Goal: Browse casually

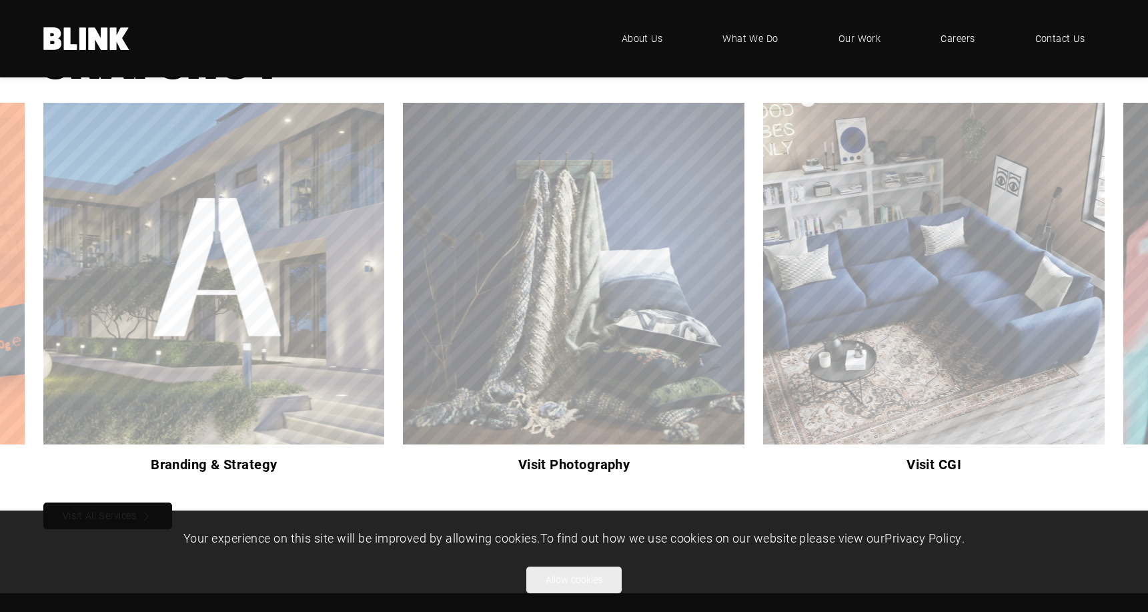
scroll to position [811, 0]
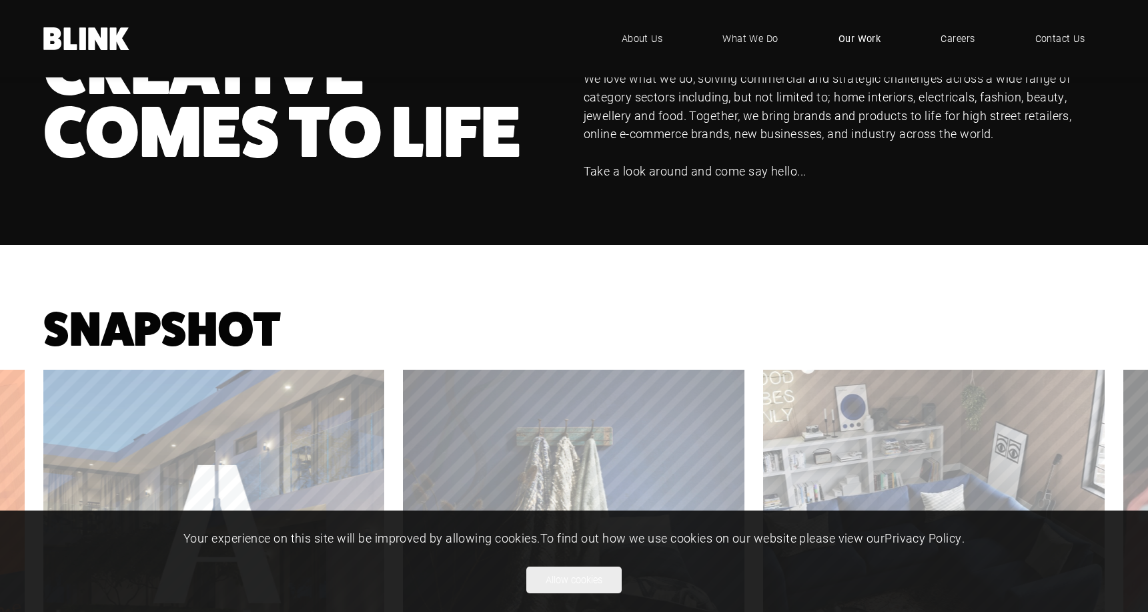
click at [843, 41] on span "Our Work" at bounding box center [859, 38] width 43 height 15
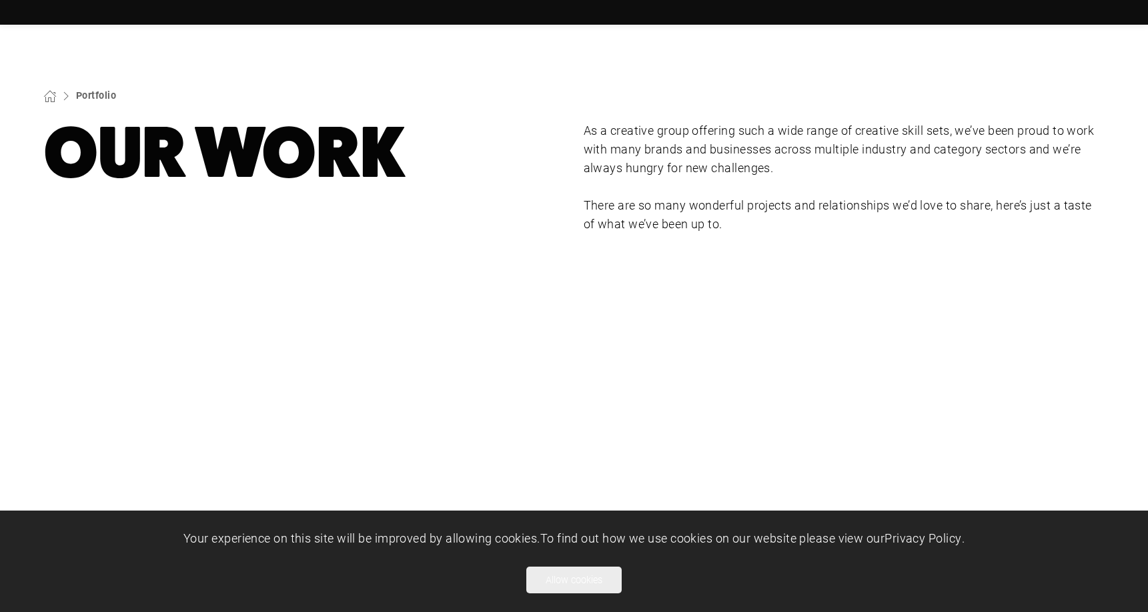
scroll to position [186, 0]
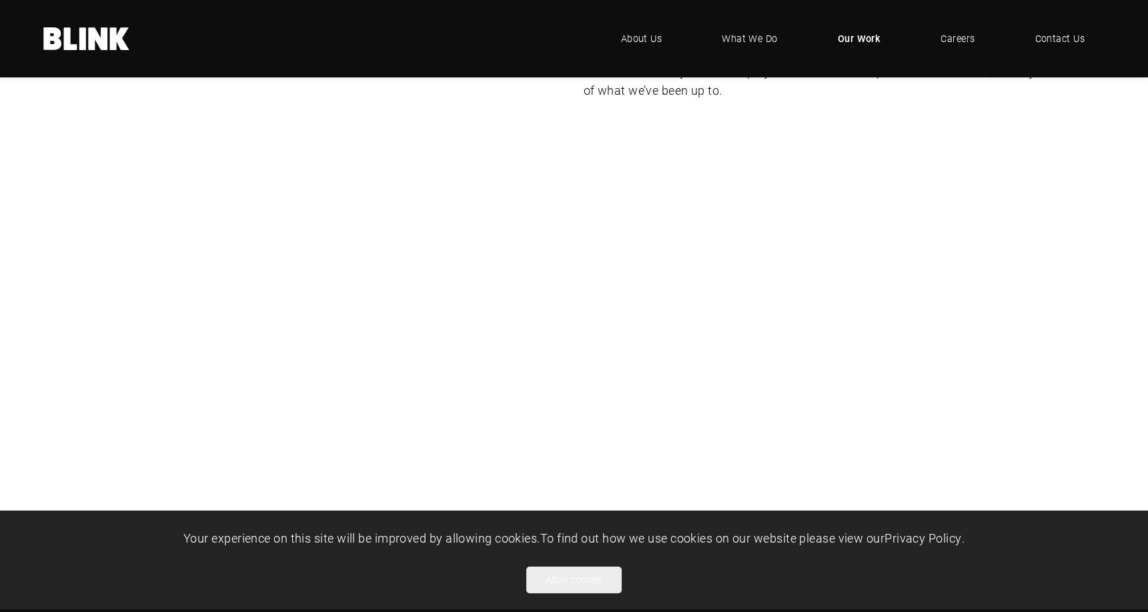
click at [0, 0] on div "Lampenwelt" at bounding box center [0, 0] width 0 height 0
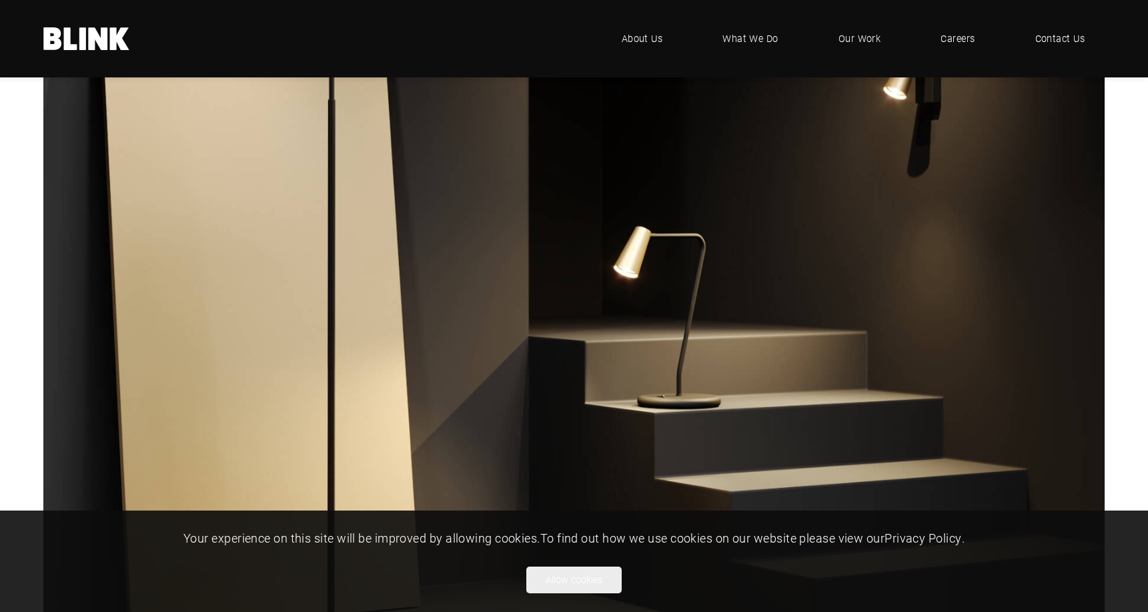
scroll to position [6937, 0]
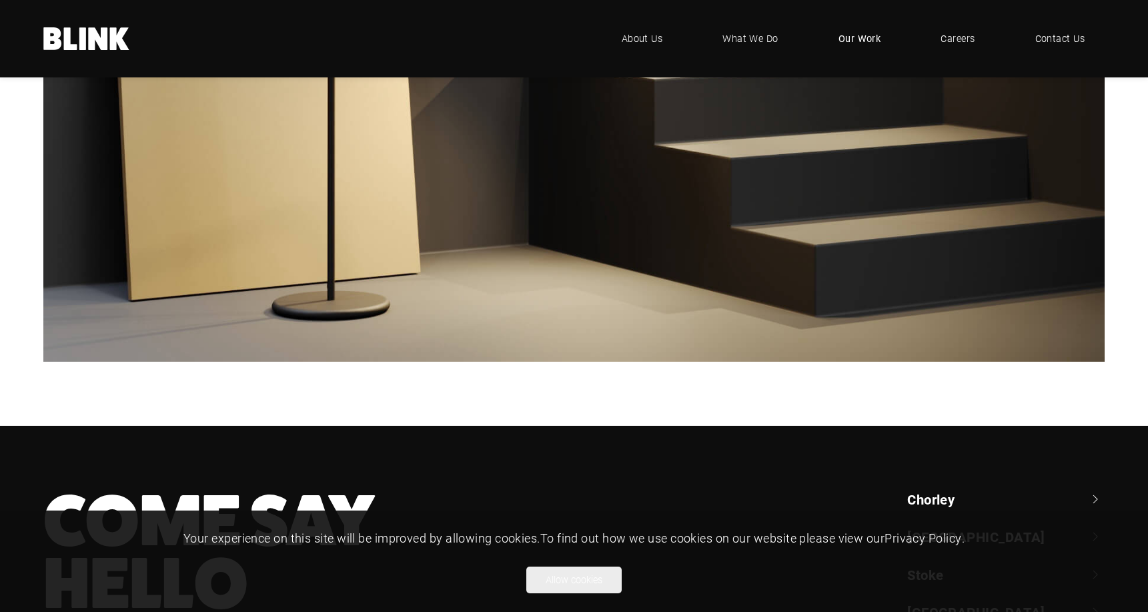
click at [869, 41] on span "Our Work" at bounding box center [859, 38] width 43 height 15
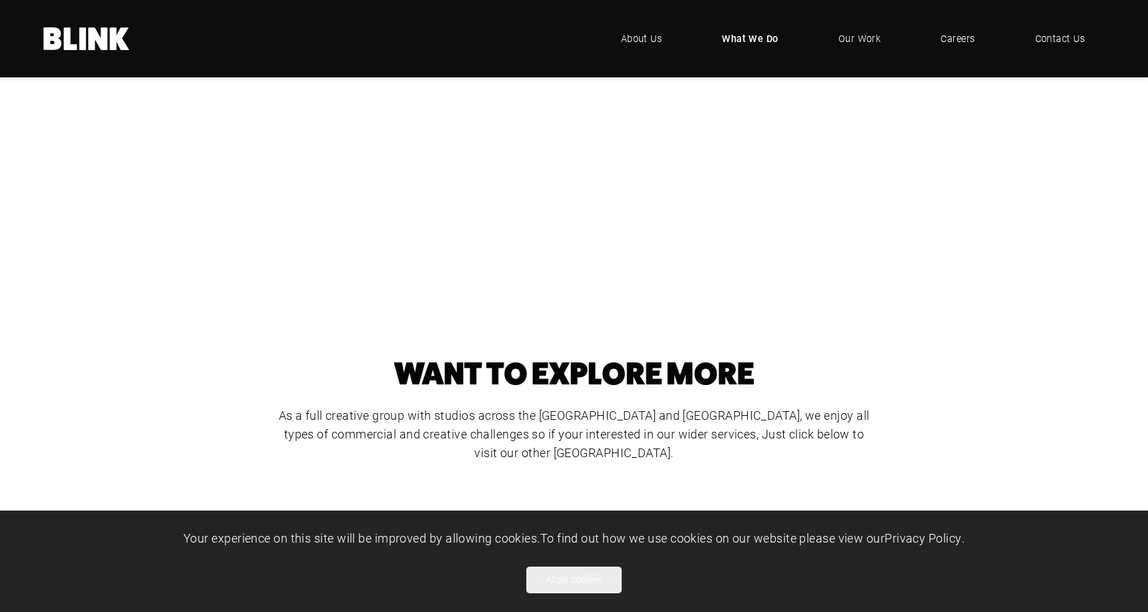
scroll to position [667, 0]
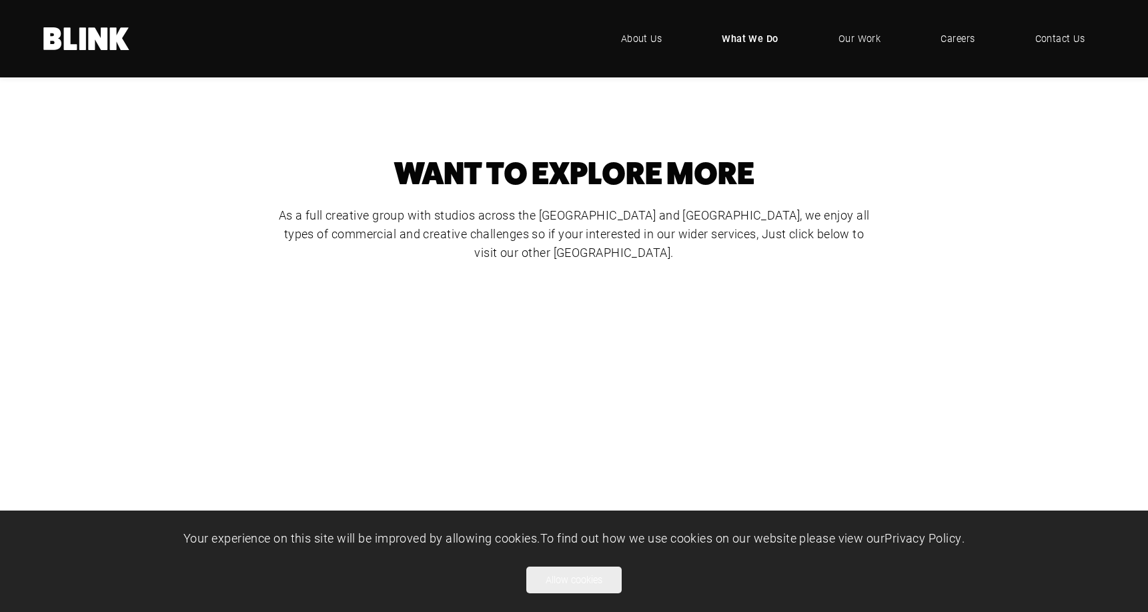
click at [0, 0] on div "CGI" at bounding box center [0, 0] width 0 height 0
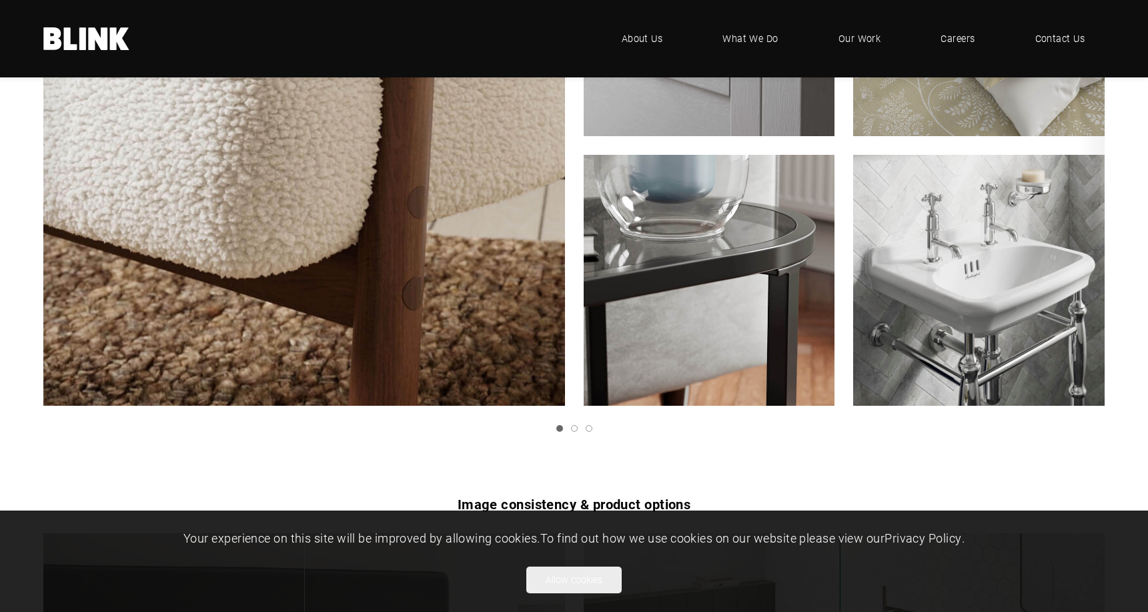
scroll to position [1432, 0]
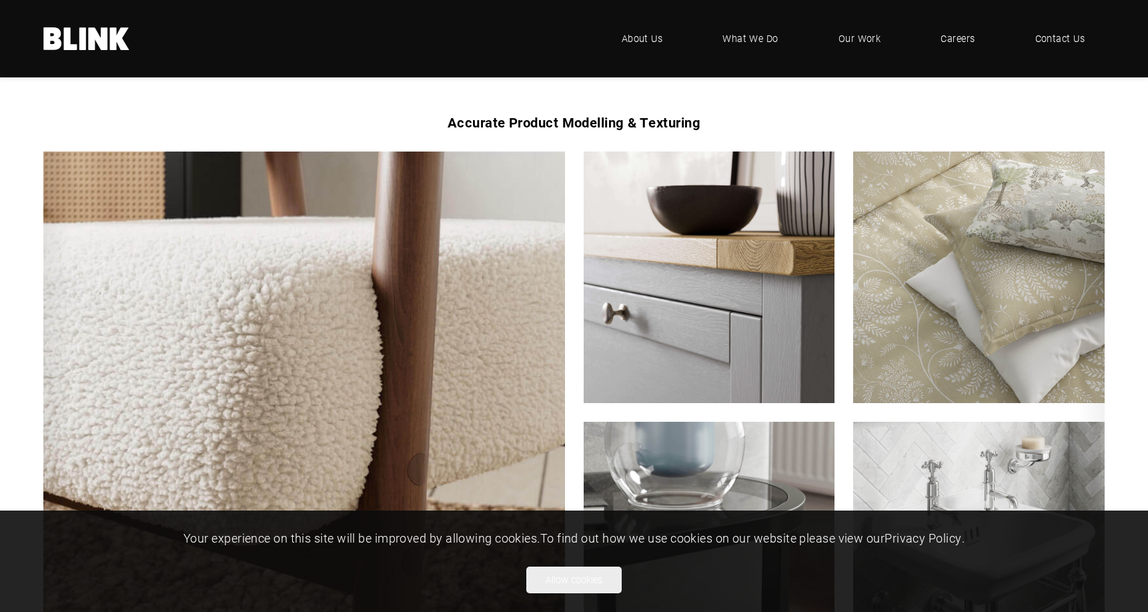
click at [0, 0] on icon "Next slide" at bounding box center [0, 0] width 0 height 0
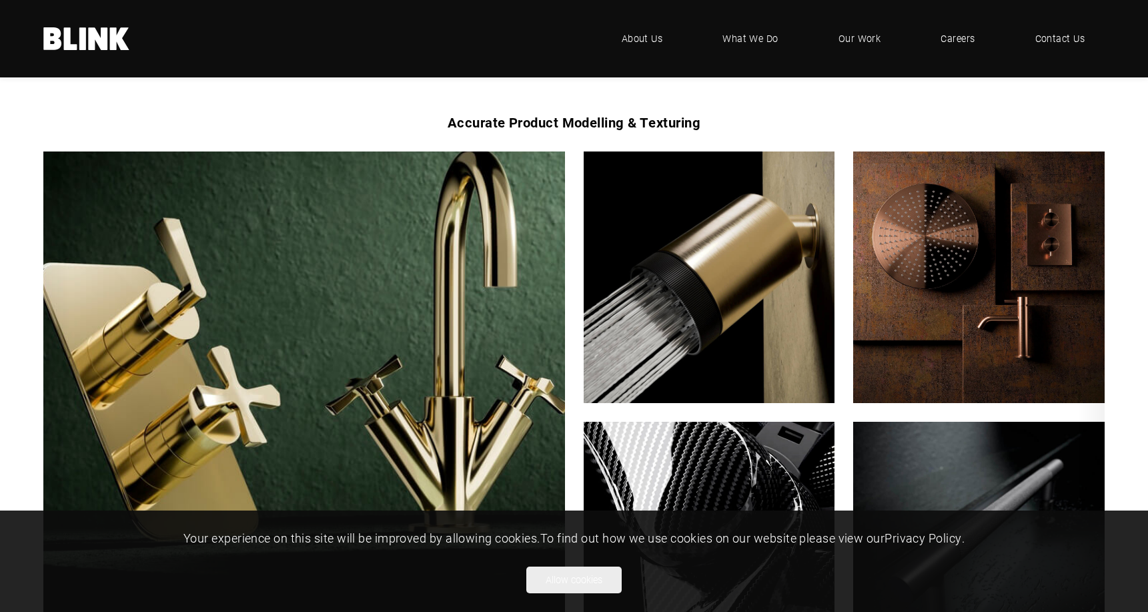
click at [427, 301] on img "2 of 3" at bounding box center [304, 412] width 574 height 574
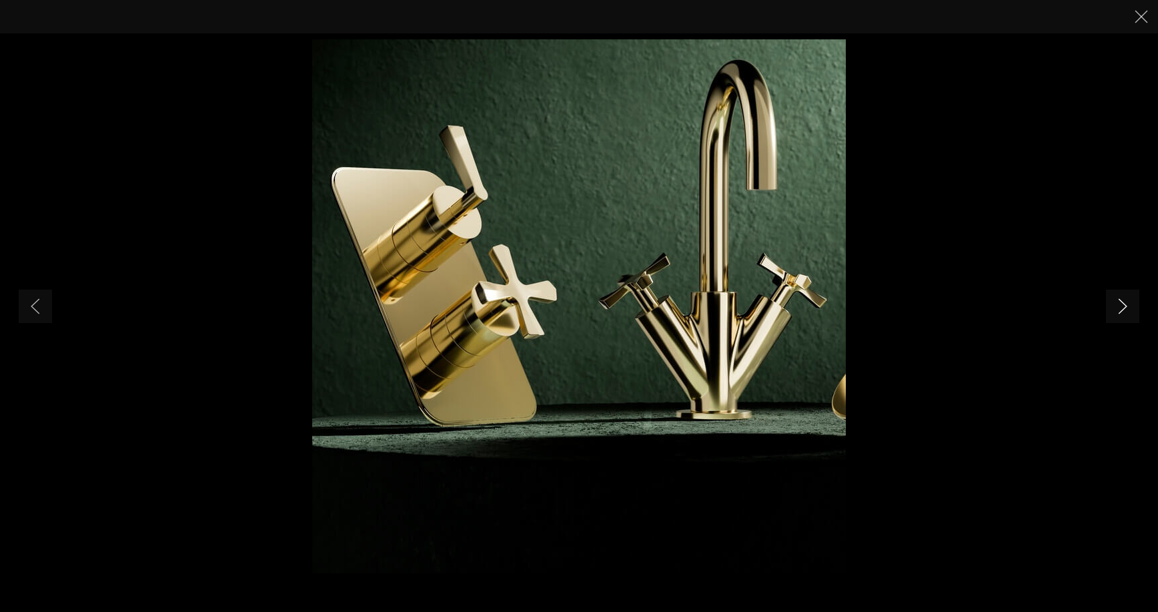
click at [1118, 308] on icon "Next slide" at bounding box center [1122, 306] width 9 height 16
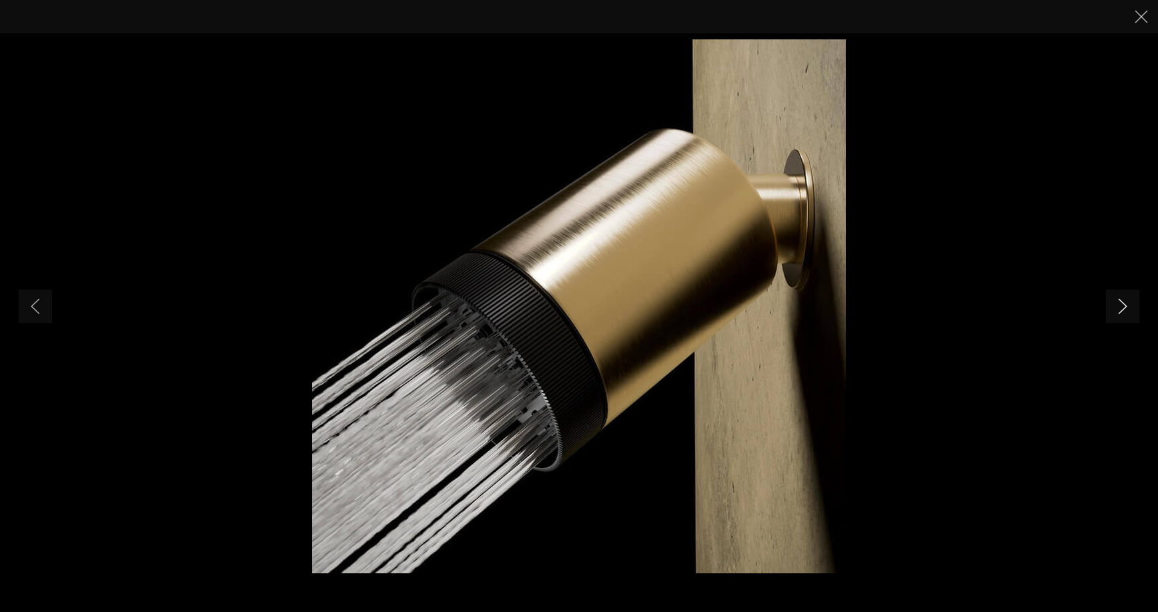
click at [1118, 308] on icon "Next slide" at bounding box center [1122, 306] width 9 height 16
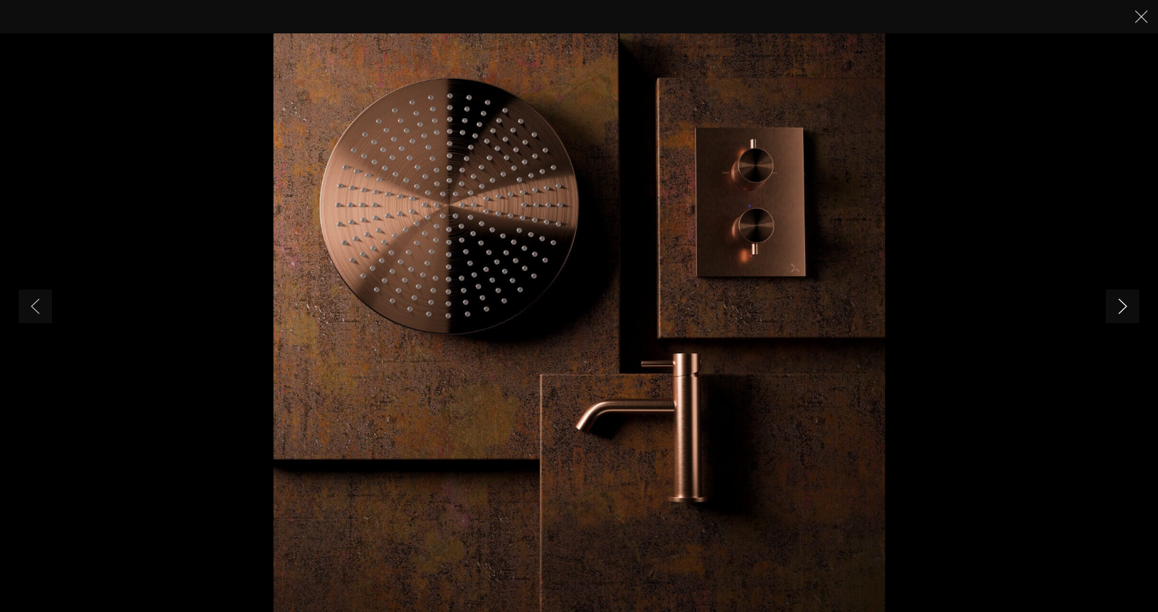
click at [1118, 308] on icon "Next slide" at bounding box center [1122, 306] width 9 height 16
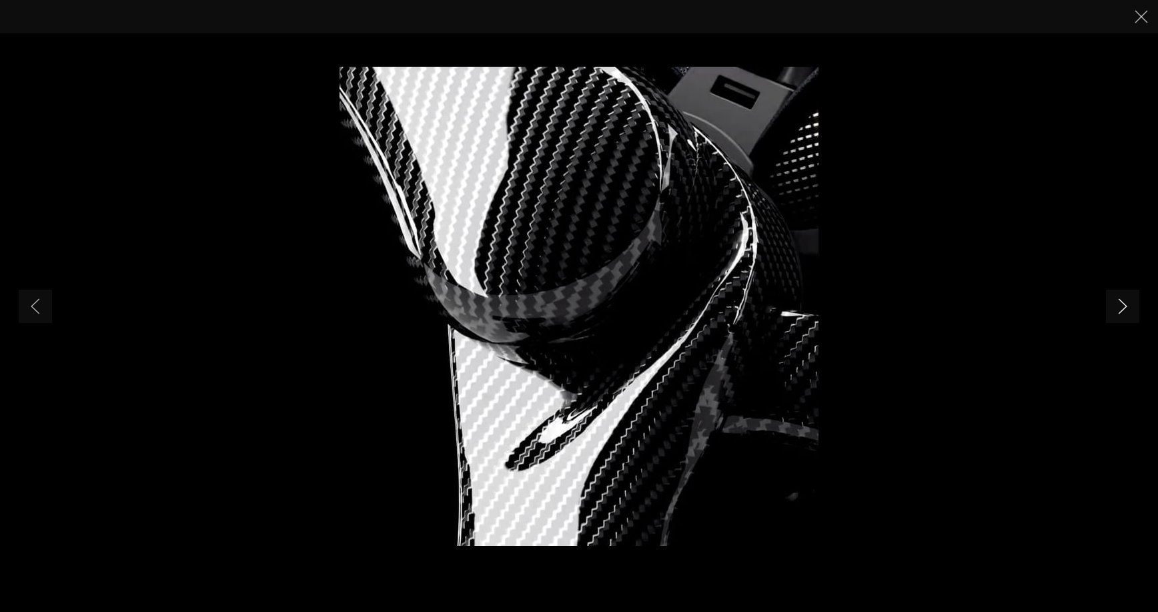
click at [1118, 308] on icon "Next slide" at bounding box center [1122, 306] width 9 height 16
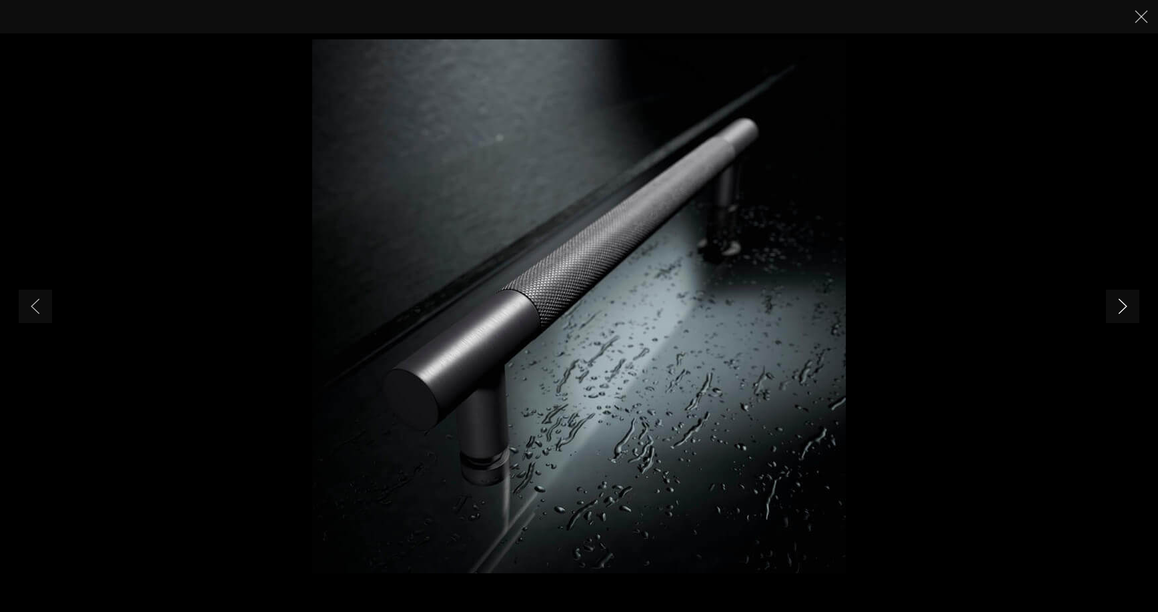
click at [1115, 314] on link "Next slide" at bounding box center [1122, 306] width 33 height 33
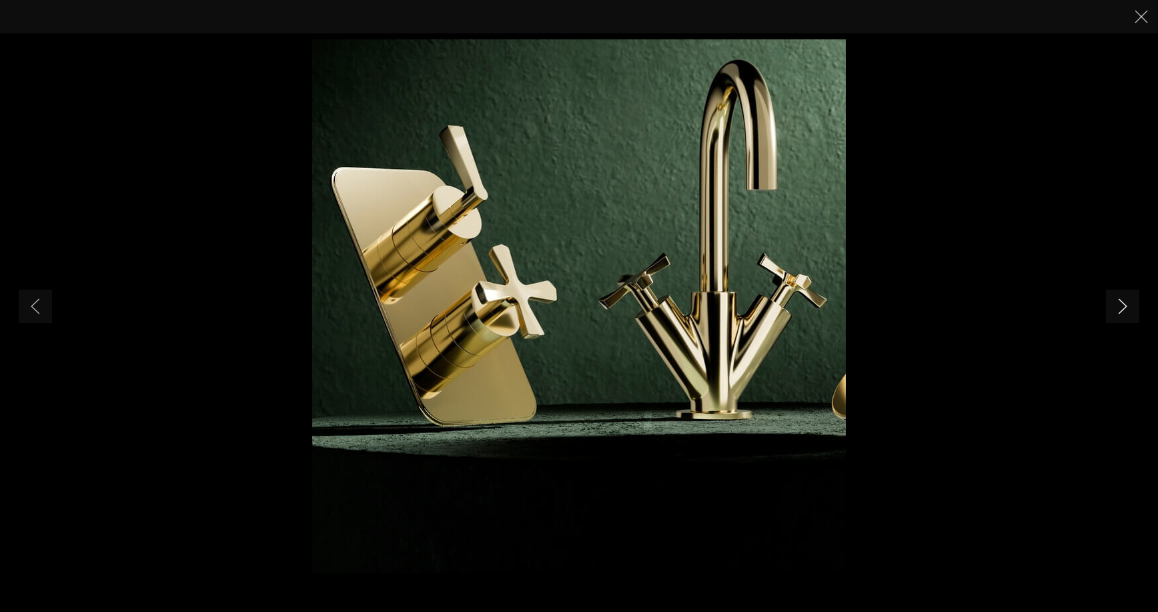
click at [1115, 314] on link "Next slide" at bounding box center [1122, 306] width 33 height 33
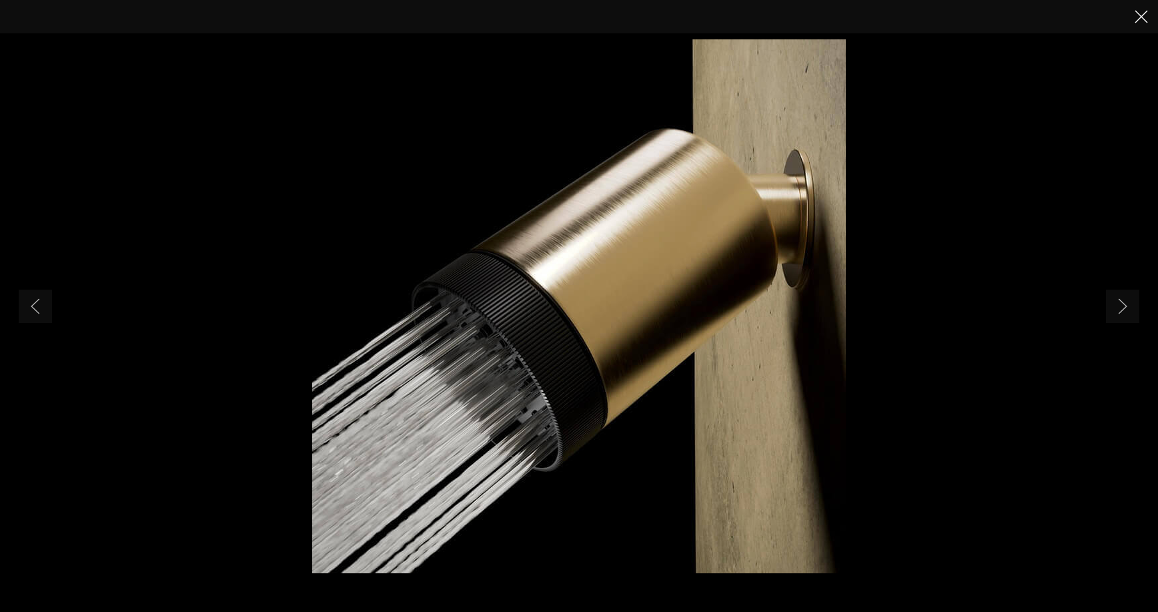
click at [1135, 24] on button "Close" at bounding box center [1141, 17] width 20 height 20
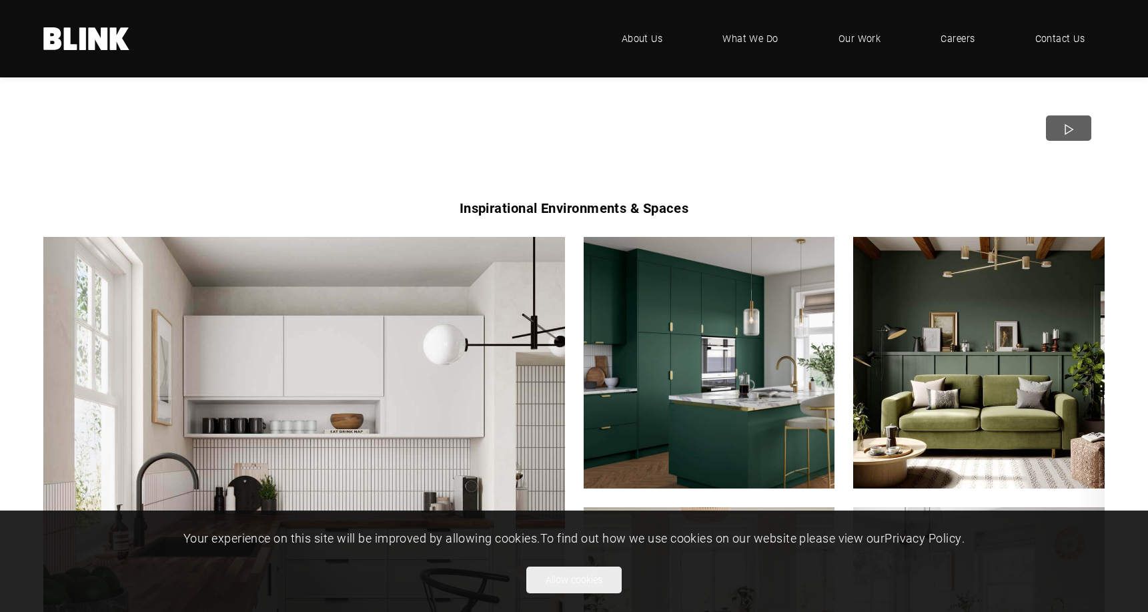
scroll to position [498, 0]
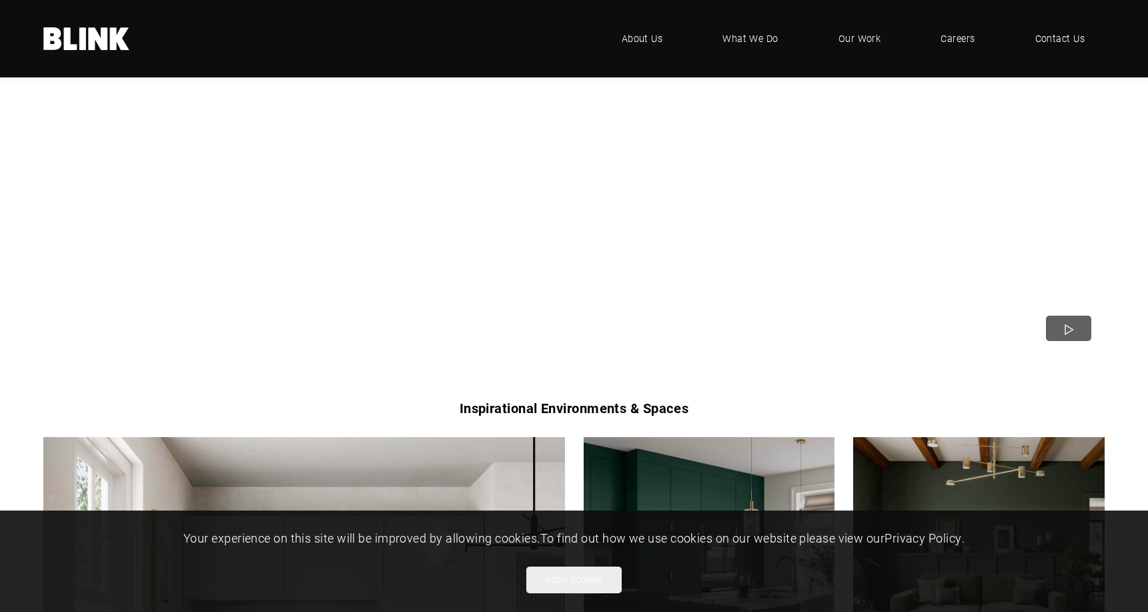
click at [215, 41] on nav ".blink-logo-wh10cxjsy-cls-1{fill:#fff;} BLINK - where creative comes to life .u…" at bounding box center [573, 39] width 1061 height 40
